Goal: Learn about a topic

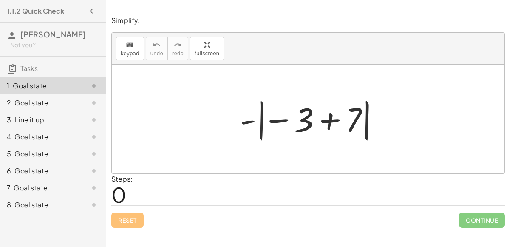
click at [325, 121] on div at bounding box center [311, 119] width 151 height 47
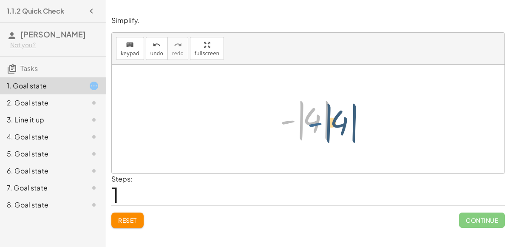
drag, startPoint x: 285, startPoint y: 122, endPoint x: 312, endPoint y: 124, distance: 27.3
click at [312, 124] on div at bounding box center [311, 119] width 71 height 47
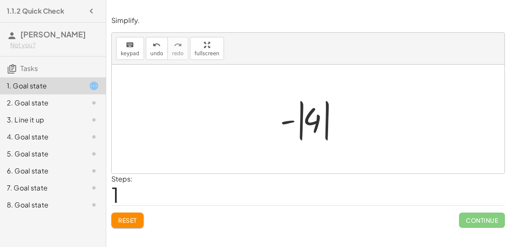
click at [319, 123] on div at bounding box center [311, 119] width 71 height 47
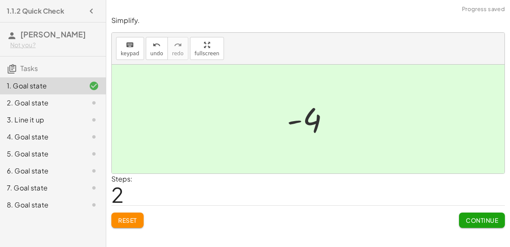
click at [482, 221] on span "Continue" at bounding box center [482, 220] width 32 height 8
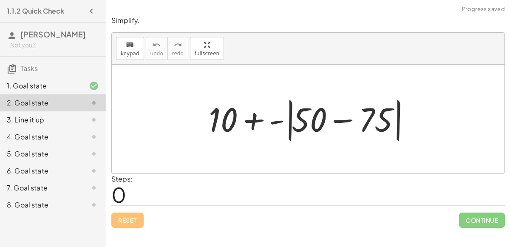
click at [342, 122] on div at bounding box center [311, 119] width 214 height 49
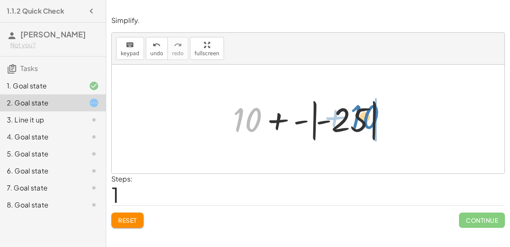
drag, startPoint x: 251, startPoint y: 113, endPoint x: 368, endPoint y: 110, distance: 116.8
click at [368, 110] on div at bounding box center [312, 119] width 166 height 47
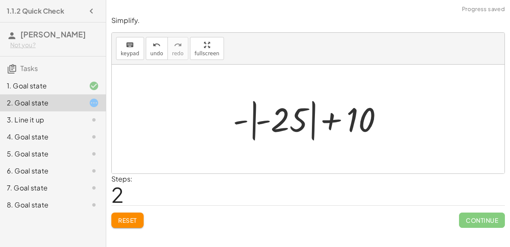
click at [327, 121] on div at bounding box center [312, 119] width 166 height 47
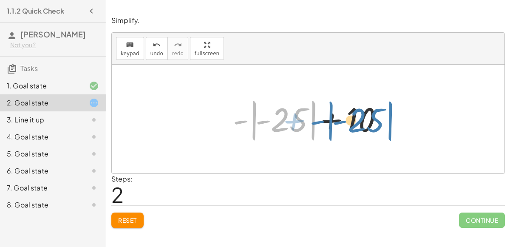
drag, startPoint x: 277, startPoint y: 117, endPoint x: 354, endPoint y: 117, distance: 77.7
click at [354, 117] on div at bounding box center [312, 119] width 166 height 47
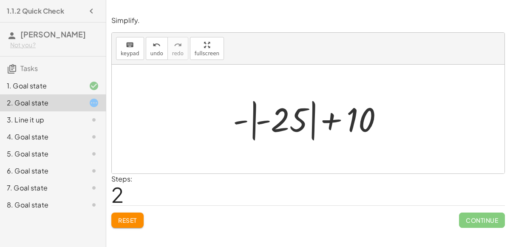
click at [260, 119] on div at bounding box center [312, 119] width 166 height 47
click at [245, 120] on div at bounding box center [312, 119] width 166 height 47
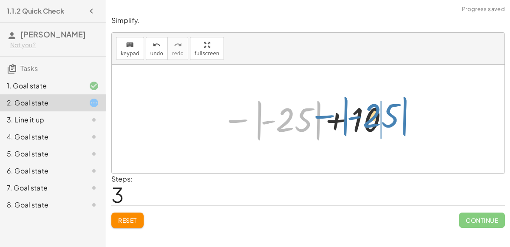
drag, startPoint x: 245, startPoint y: 120, endPoint x: 331, endPoint y: 116, distance: 86.3
click at [331, 116] on div at bounding box center [305, 119] width 176 height 47
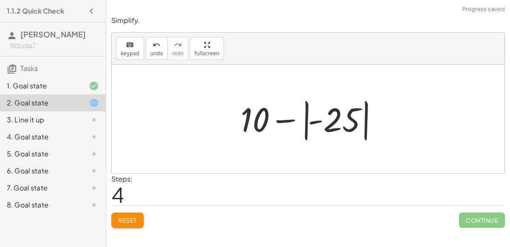
click at [126, 220] on span "Reset" at bounding box center [127, 220] width 19 height 8
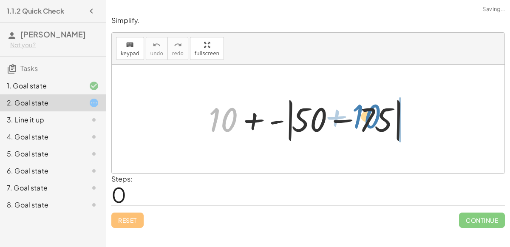
drag, startPoint x: 227, startPoint y: 109, endPoint x: 370, endPoint y: 107, distance: 143.2
click at [370, 107] on div at bounding box center [311, 119] width 214 height 49
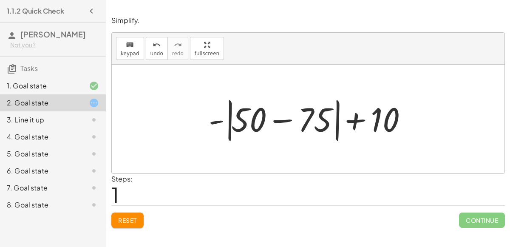
click at [355, 119] on div at bounding box center [311, 119] width 214 height 49
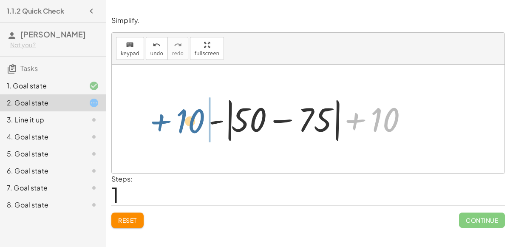
drag, startPoint x: 381, startPoint y: 121, endPoint x: 186, endPoint y: 120, distance: 195.4
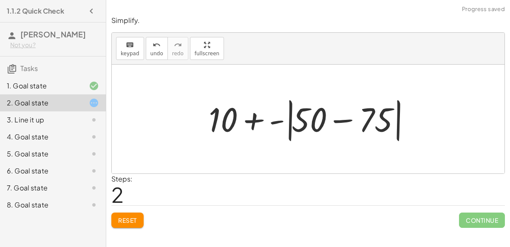
click at [271, 120] on div at bounding box center [311, 119] width 214 height 49
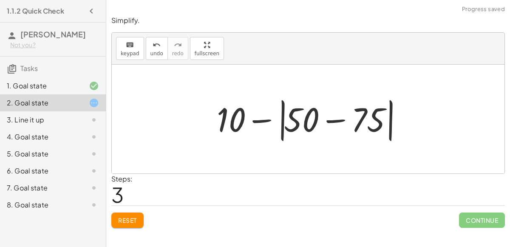
click at [336, 120] on div at bounding box center [311, 119] width 198 height 49
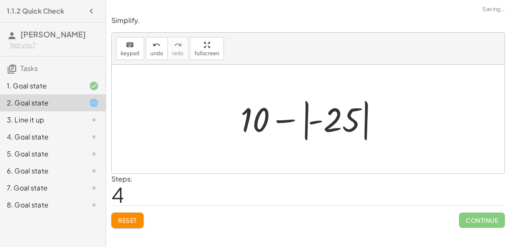
click at [259, 116] on div at bounding box center [311, 119] width 150 height 47
click at [288, 120] on div at bounding box center [311, 119] width 150 height 47
click at [321, 121] on div at bounding box center [311, 119] width 150 height 47
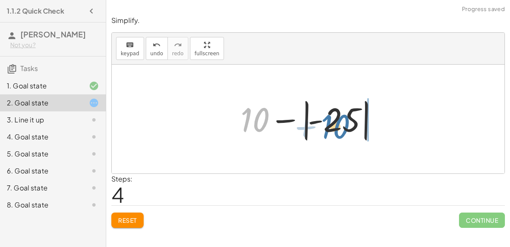
drag, startPoint x: 254, startPoint y: 111, endPoint x: 335, endPoint y: 116, distance: 80.4
click at [335, 116] on div at bounding box center [311, 119] width 150 height 47
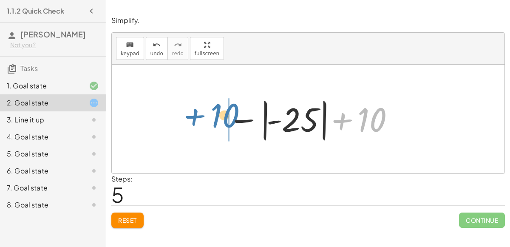
drag, startPoint x: 370, startPoint y: 120, endPoint x: 217, endPoint y: 117, distance: 153.4
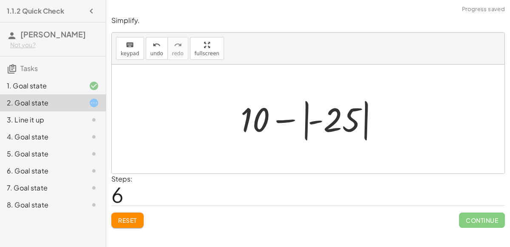
click at [307, 120] on div at bounding box center [311, 119] width 150 height 47
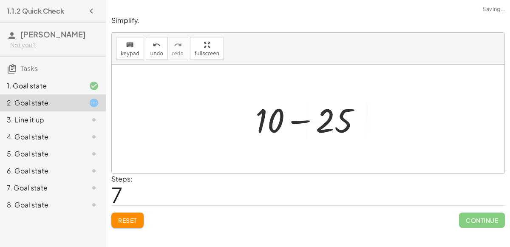
click at [307, 120] on div at bounding box center [311, 119] width 121 height 44
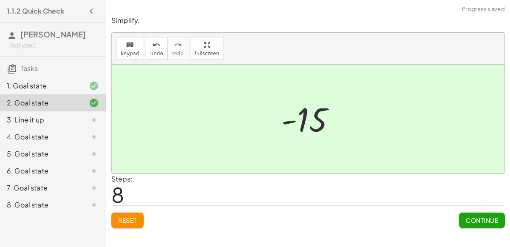
click at [488, 222] on span "Continue" at bounding box center [482, 220] width 32 height 8
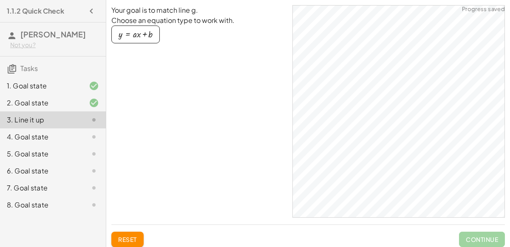
click at [64, 162] on div "4. Goal state" at bounding box center [53, 170] width 106 height 17
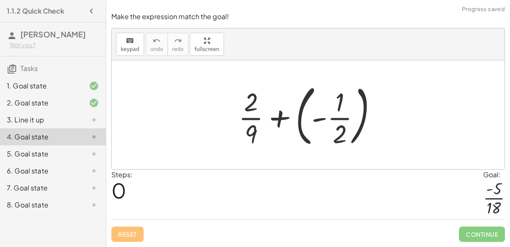
click at [282, 120] on div at bounding box center [311, 114] width 154 height 71
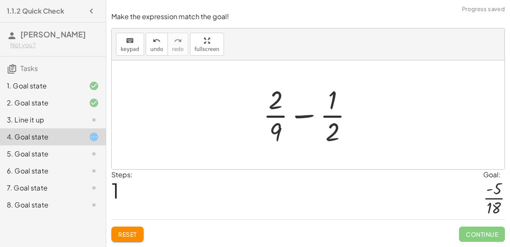
click at [307, 117] on div at bounding box center [311, 114] width 105 height 65
click at [310, 117] on div at bounding box center [311, 114] width 105 height 65
drag, startPoint x: 279, startPoint y: 100, endPoint x: 279, endPoint y: 136, distance: 35.7
click at [279, 136] on div at bounding box center [311, 114] width 105 height 65
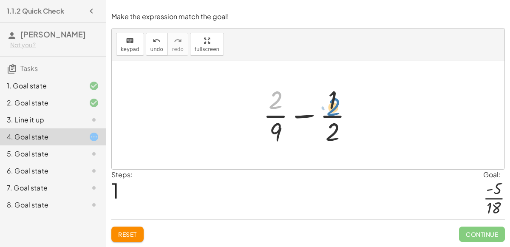
drag, startPoint x: 276, startPoint y: 101, endPoint x: 332, endPoint y: 109, distance: 57.1
click at [332, 109] on div at bounding box center [311, 114] width 105 height 65
click at [124, 240] on button "Reset" at bounding box center [127, 233] width 32 height 15
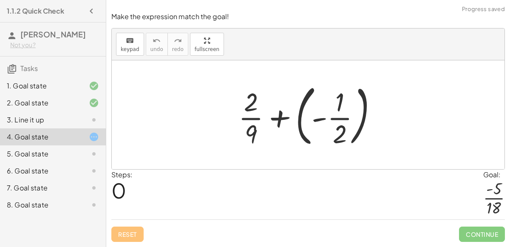
click at [340, 99] on div at bounding box center [311, 114] width 154 height 71
click at [341, 141] on div at bounding box center [311, 114] width 154 height 71
drag, startPoint x: 341, startPoint y: 141, endPoint x: 271, endPoint y: 81, distance: 92.1
click at [271, 81] on div at bounding box center [311, 114] width 154 height 71
click at [277, 114] on div at bounding box center [311, 114] width 154 height 71
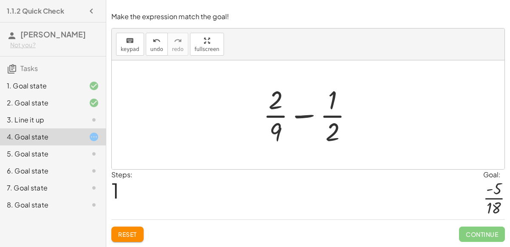
click at [136, 229] on button "Reset" at bounding box center [127, 233] width 32 height 15
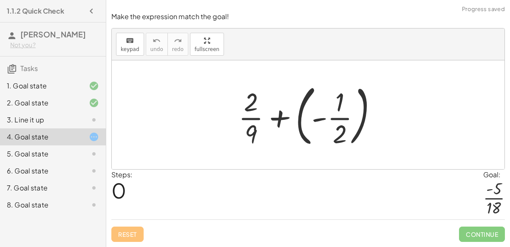
click at [313, 122] on div at bounding box center [311, 114] width 154 height 71
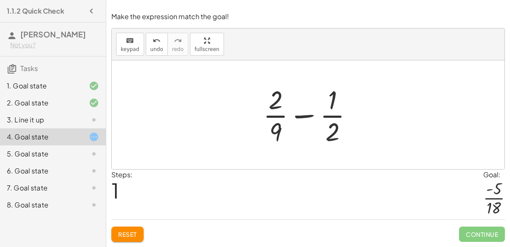
click at [300, 119] on div at bounding box center [311, 114] width 105 height 65
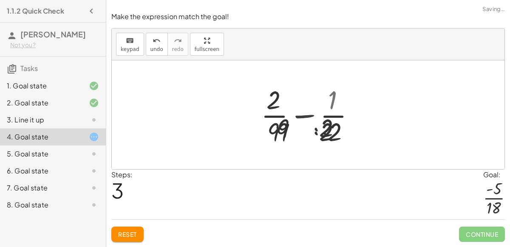
click at [300, 119] on div at bounding box center [311, 114] width 104 height 65
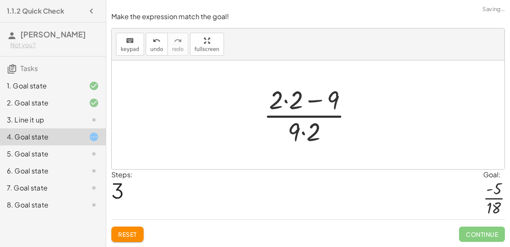
click at [285, 101] on div at bounding box center [311, 114] width 104 height 65
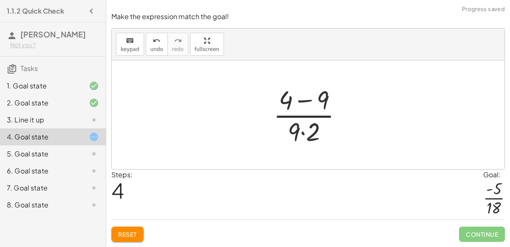
click at [302, 132] on div at bounding box center [311, 114] width 85 height 65
click at [303, 102] on div at bounding box center [311, 114] width 85 height 65
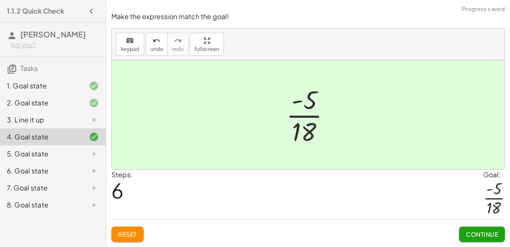
click at [489, 237] on span "Continue" at bounding box center [482, 234] width 32 height 8
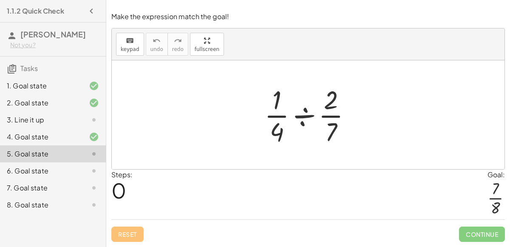
click at [328, 106] on div at bounding box center [311, 114] width 102 height 65
click at [274, 119] on div at bounding box center [311, 114] width 102 height 65
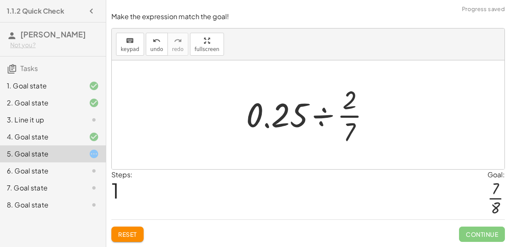
click at [268, 124] on div at bounding box center [311, 114] width 139 height 65
click at [265, 126] on div at bounding box center [311, 114] width 139 height 65
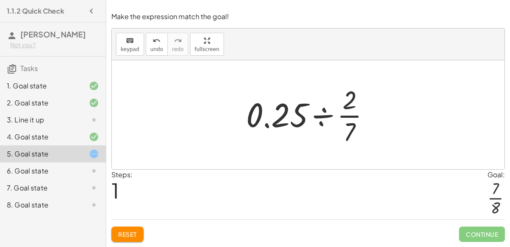
click at [265, 126] on div at bounding box center [311, 114] width 139 height 65
click at [128, 234] on span "Reset" at bounding box center [127, 234] width 19 height 8
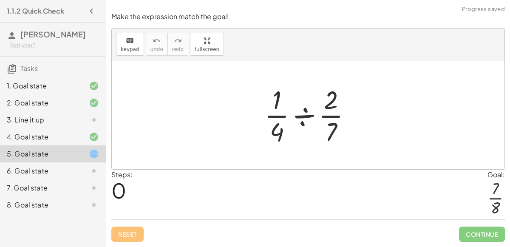
click at [332, 104] on div at bounding box center [311, 114] width 102 height 65
drag, startPoint x: 330, startPoint y: 131, endPoint x: 273, endPoint y: 129, distance: 57.4
click at [273, 129] on div at bounding box center [311, 114] width 102 height 65
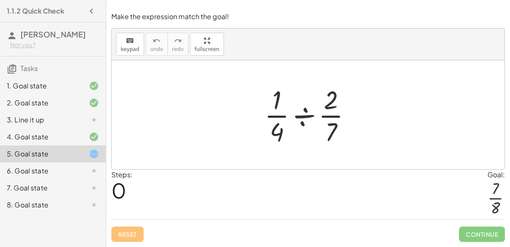
click at [279, 117] on div at bounding box center [311, 114] width 102 height 65
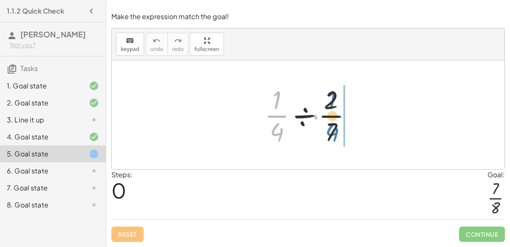
drag, startPoint x: 279, startPoint y: 117, endPoint x: 335, endPoint y: 117, distance: 56.1
click at [335, 117] on div at bounding box center [311, 114] width 102 height 65
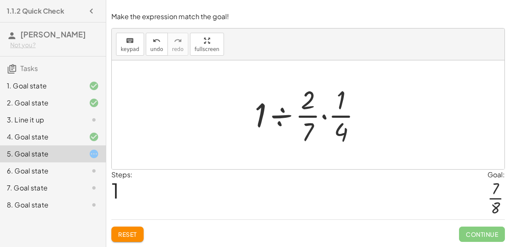
click at [323, 118] on div at bounding box center [311, 114] width 122 height 65
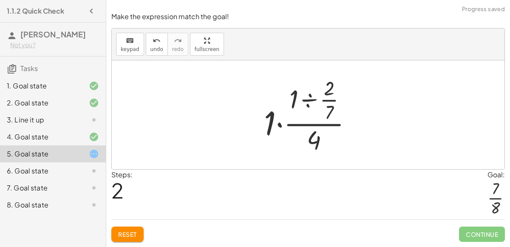
click at [310, 97] on div at bounding box center [312, 115] width 104 height 82
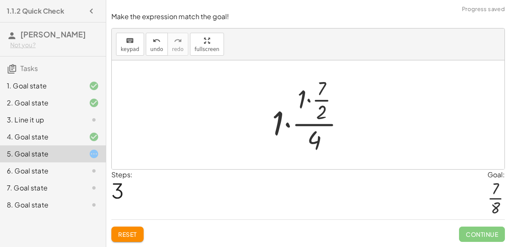
click at [310, 102] on div at bounding box center [312, 115] width 88 height 82
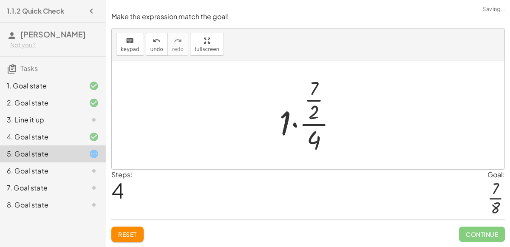
click at [294, 124] on div at bounding box center [311, 115] width 73 height 82
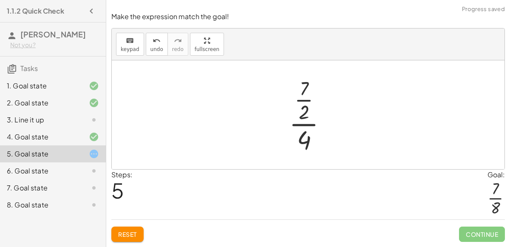
click at [305, 141] on div at bounding box center [311, 115] width 53 height 82
click at [303, 104] on div at bounding box center [311, 115] width 53 height 82
click at [304, 90] on div at bounding box center [311, 115] width 53 height 82
click at [132, 228] on button "Reset" at bounding box center [127, 233] width 32 height 15
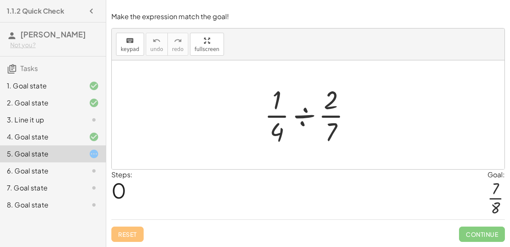
click at [305, 116] on div at bounding box center [311, 114] width 102 height 65
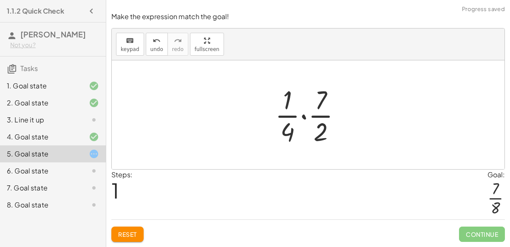
click at [305, 116] on div at bounding box center [312, 114] width 82 height 65
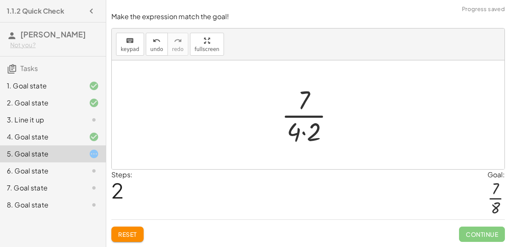
click at [304, 134] on div at bounding box center [311, 114] width 68 height 65
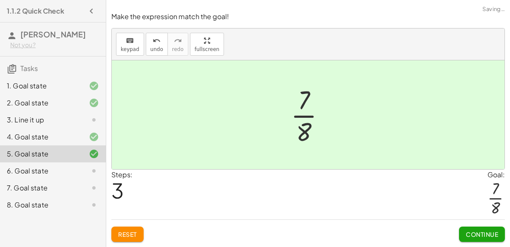
click at [480, 231] on span "Continue" at bounding box center [482, 234] width 32 height 8
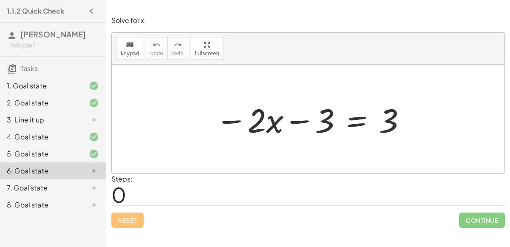
click at [356, 120] on div at bounding box center [311, 119] width 200 height 44
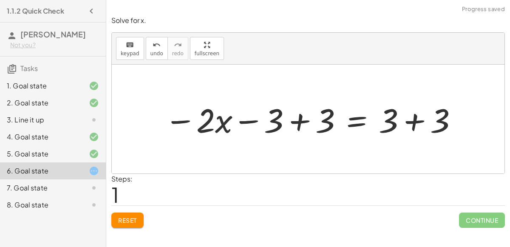
click at [411, 117] on div at bounding box center [311, 119] width 302 height 44
click at [302, 121] on div at bounding box center [285, 119] width 251 height 44
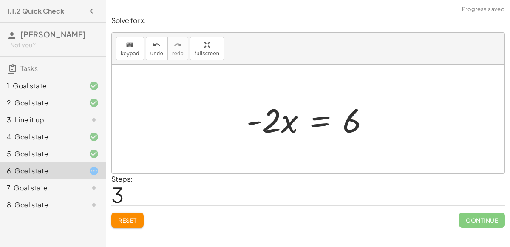
click at [313, 124] on div at bounding box center [311, 119] width 138 height 44
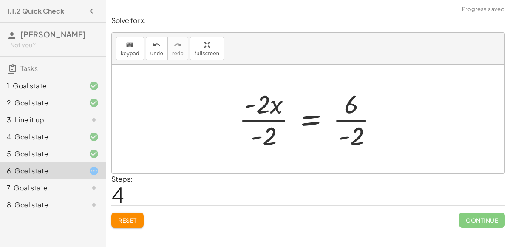
click at [274, 118] on div at bounding box center [311, 118] width 154 height 65
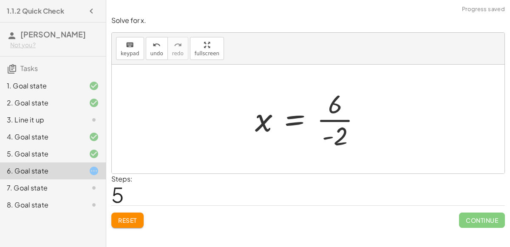
click at [341, 121] on div at bounding box center [311, 118] width 121 height 65
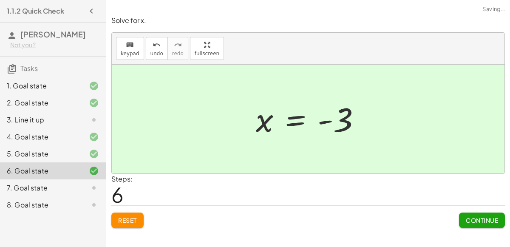
click at [477, 221] on span "Continue" at bounding box center [482, 220] width 32 height 8
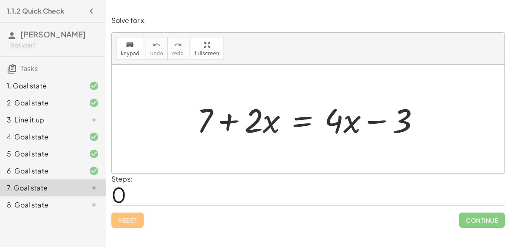
click at [300, 119] on div at bounding box center [311, 119] width 238 height 44
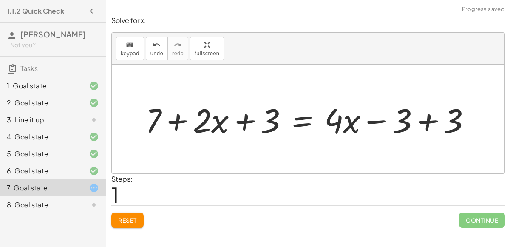
click at [430, 116] on div at bounding box center [311, 119] width 341 height 44
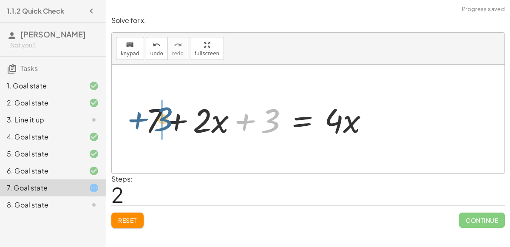
drag, startPoint x: 273, startPoint y: 121, endPoint x: 162, endPoint y: 120, distance: 110.9
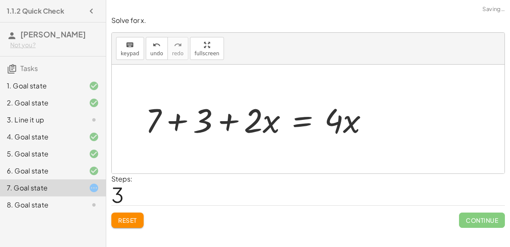
click at [174, 121] on div at bounding box center [260, 119] width 238 height 44
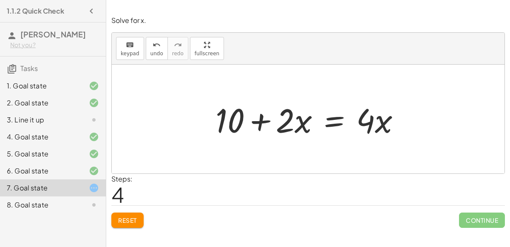
click at [328, 119] on div at bounding box center [311, 119] width 200 height 44
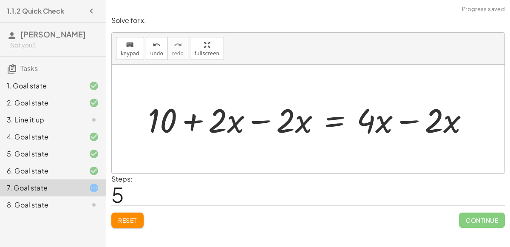
click at [415, 120] on div at bounding box center [312, 119] width 336 height 44
click at [265, 120] on div at bounding box center [278, 119] width 268 height 44
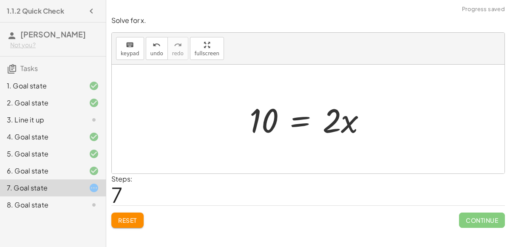
click at [299, 124] on div at bounding box center [311, 119] width 133 height 44
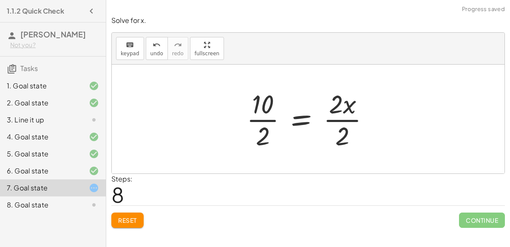
click at [270, 119] on div at bounding box center [311, 118] width 138 height 65
click at [336, 119] on div at bounding box center [319, 118] width 124 height 65
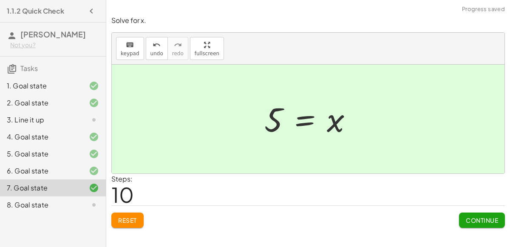
click at [462, 221] on button "Continue" at bounding box center [482, 219] width 46 height 15
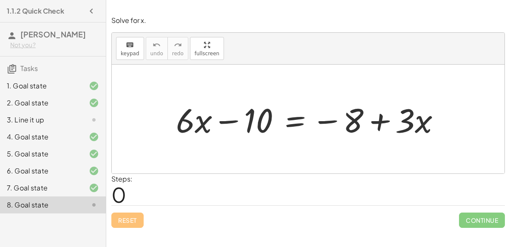
click at [299, 120] on div at bounding box center [311, 119] width 279 height 44
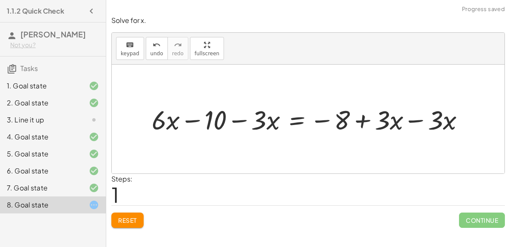
click at [417, 120] on div at bounding box center [311, 119] width 328 height 35
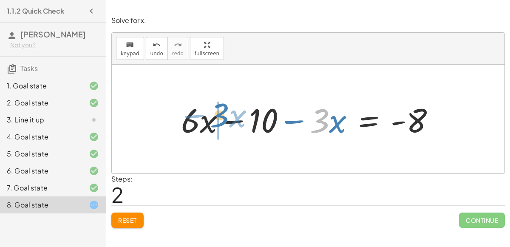
drag, startPoint x: 322, startPoint y: 124, endPoint x: 216, endPoint y: 127, distance: 106.2
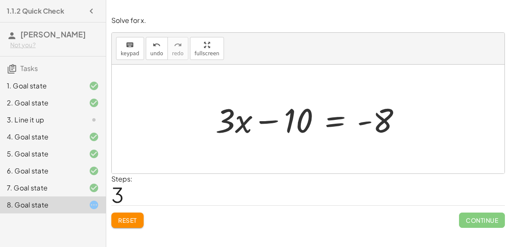
click at [336, 114] on div at bounding box center [311, 119] width 201 height 44
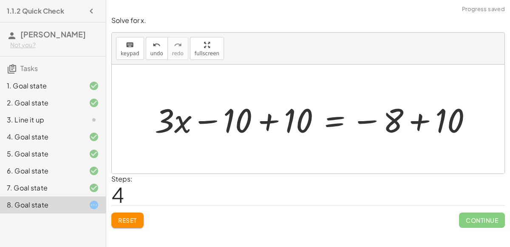
click at [269, 121] on div at bounding box center [316, 119] width 332 height 44
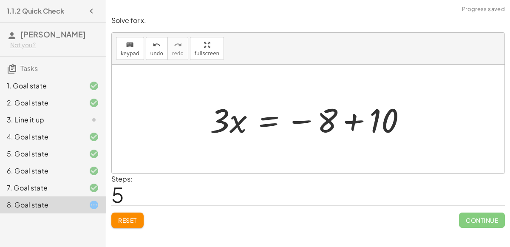
click at [351, 122] on div at bounding box center [312, 119] width 212 height 44
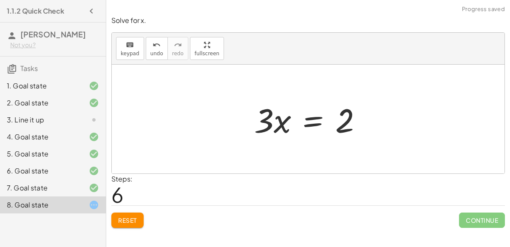
click at [309, 126] on div at bounding box center [311, 119] width 123 height 44
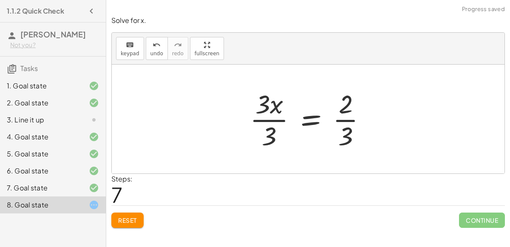
click at [345, 117] on div at bounding box center [311, 118] width 132 height 65
click at [271, 120] on div at bounding box center [311, 118] width 132 height 65
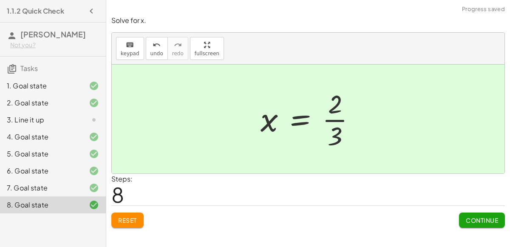
click at [480, 216] on span "Continue" at bounding box center [482, 220] width 32 height 8
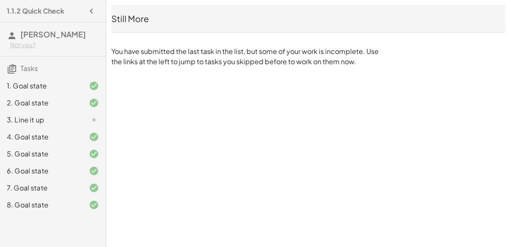
click at [37, 115] on div "3. Line it up" at bounding box center [41, 120] width 68 height 10
